Goal: Find specific page/section: Find specific page/section

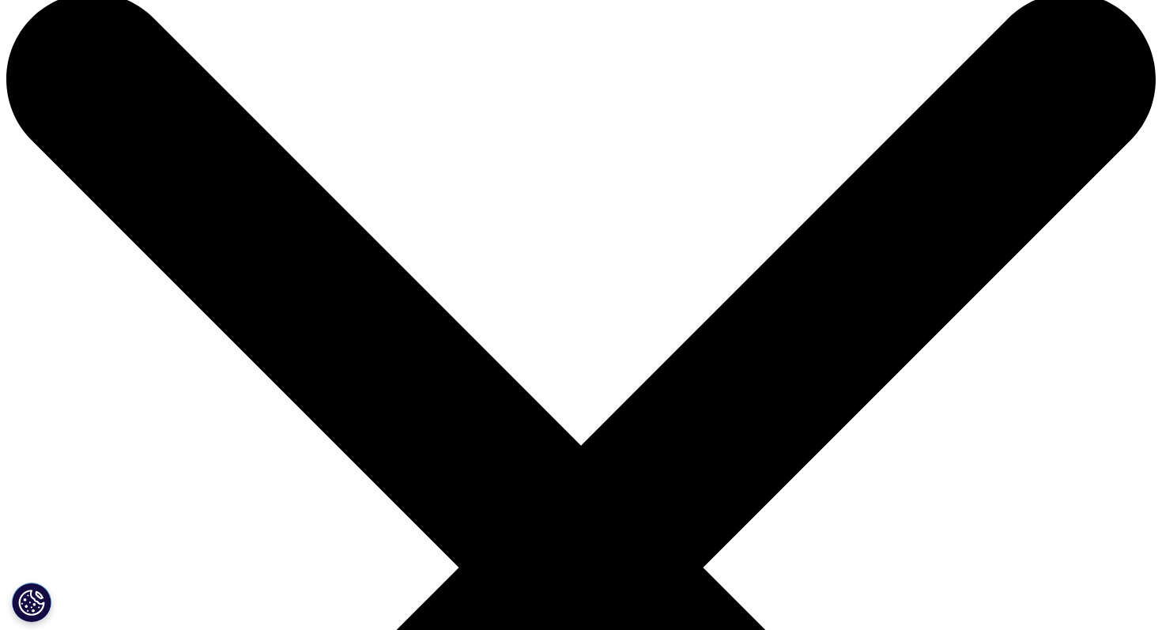
scroll to position [37, 0]
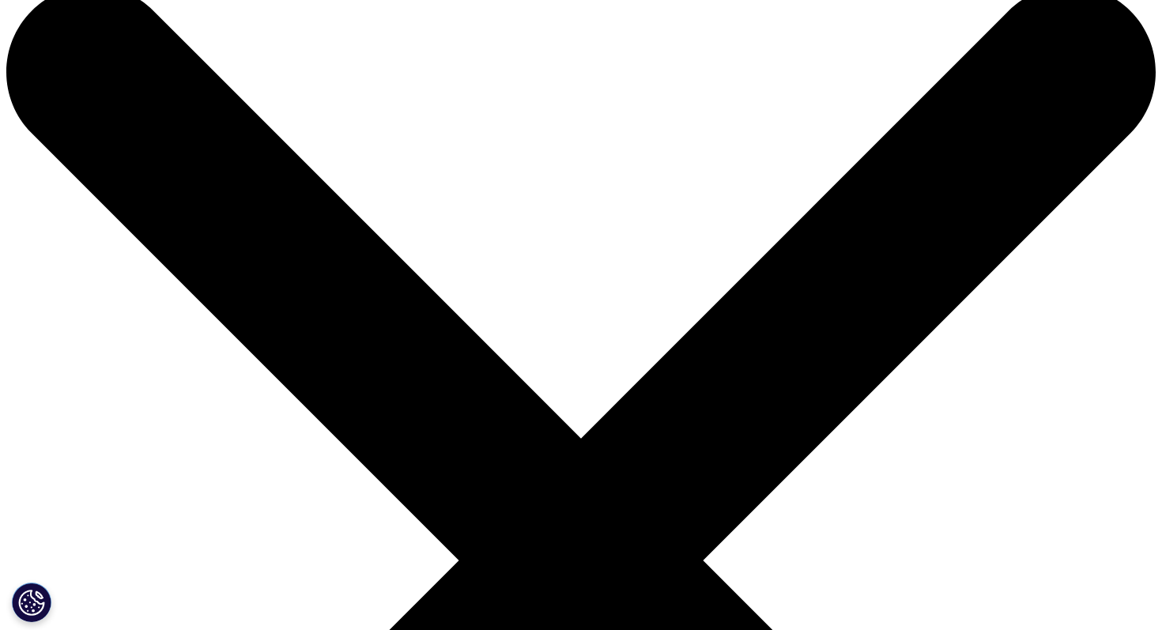
click at [224, 306] on link "[GEOGRAPHIC_DATA]" at bounding box center [291, 306] width 146 height 28
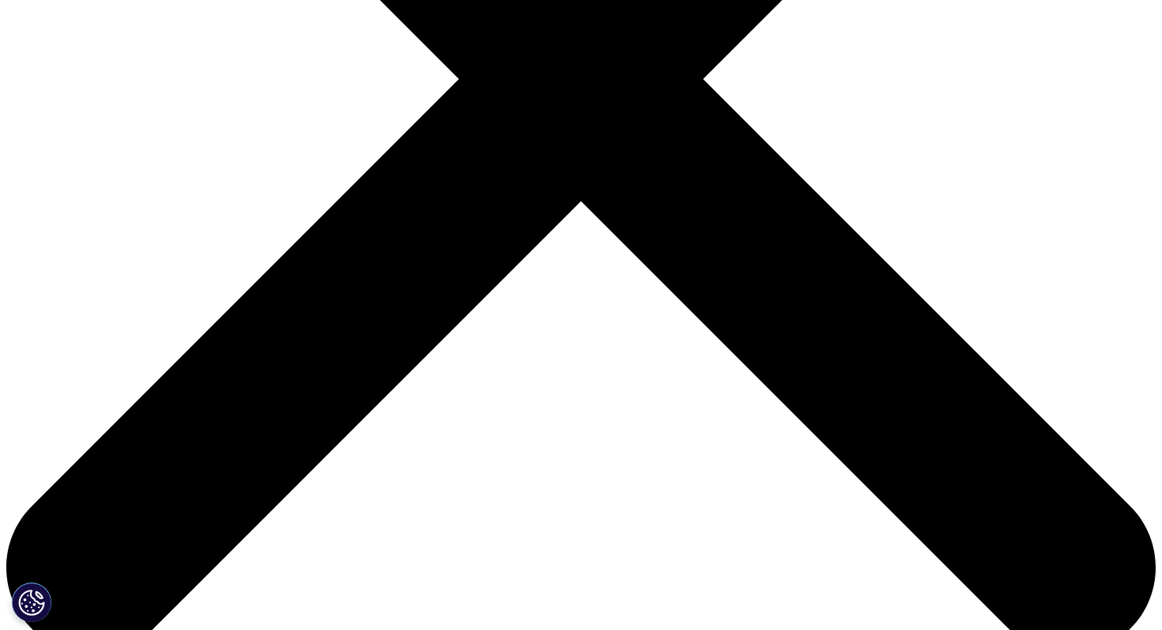
scroll to position [516, 0]
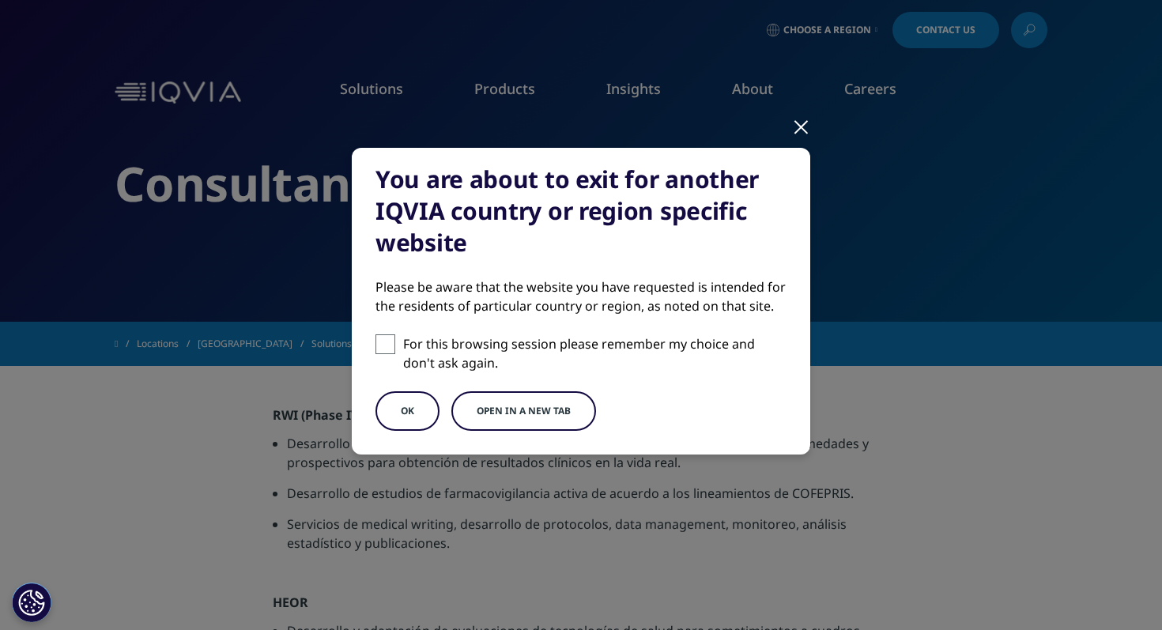
click at [505, 410] on button "Open in a new tab" at bounding box center [523, 411] width 145 height 40
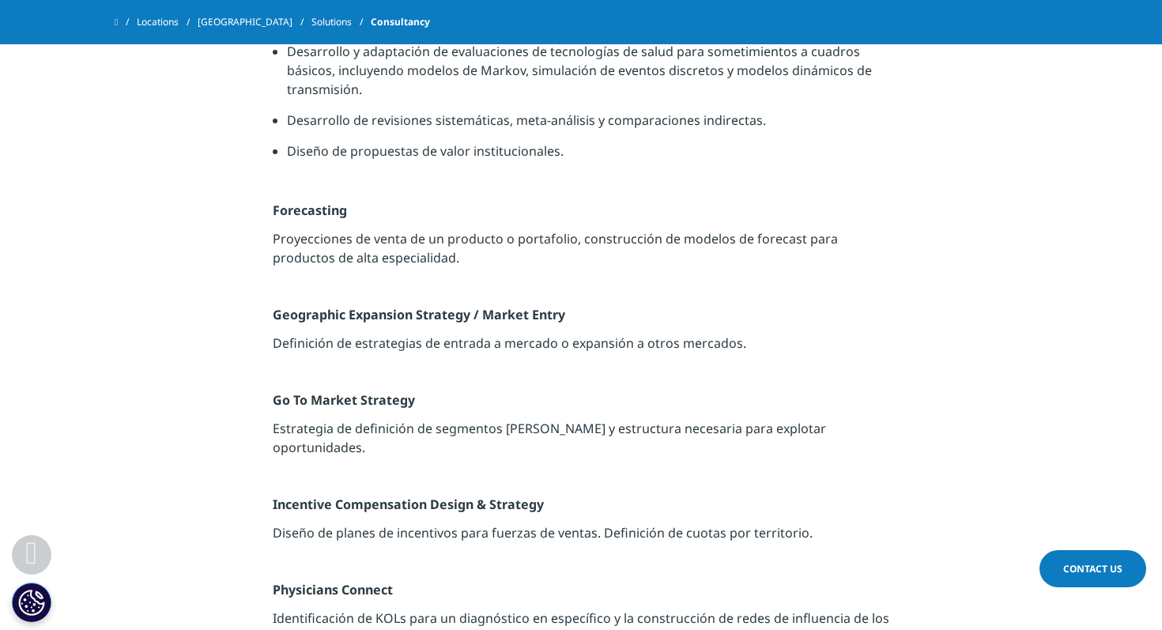
scroll to position [533, 0]
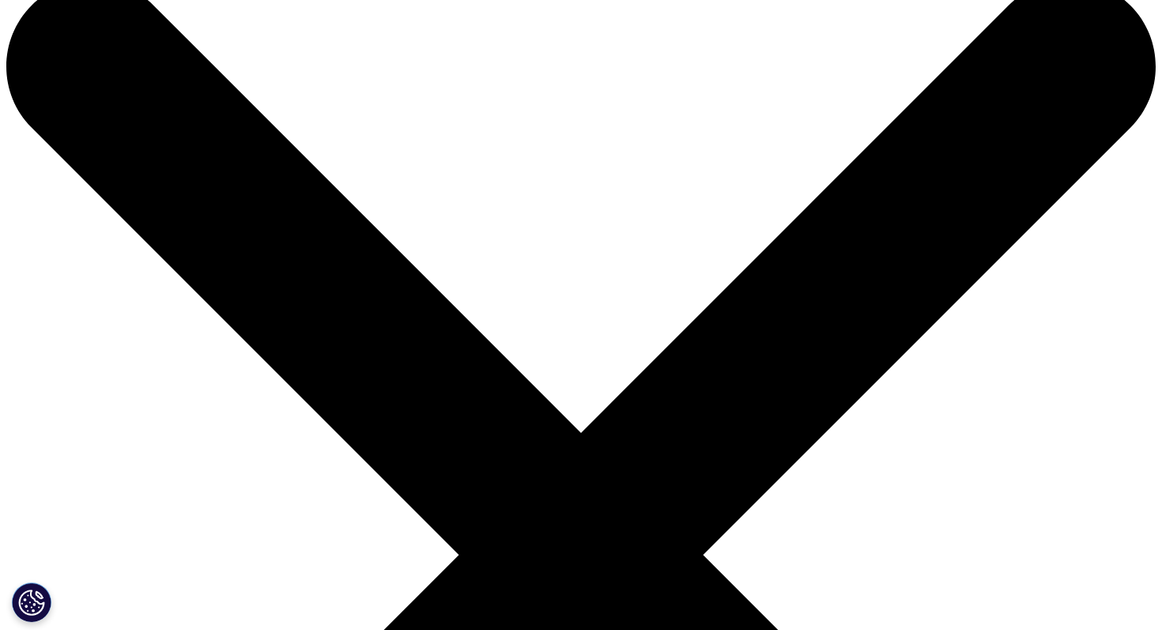
scroll to position [42, 0]
